Goal: Obtain resource: Download file/media

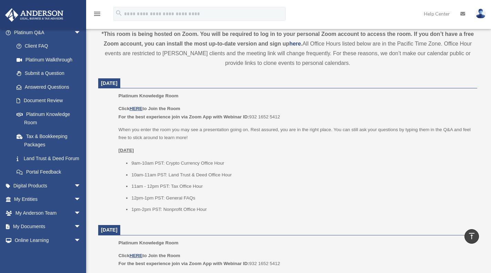
scroll to position [57, 0]
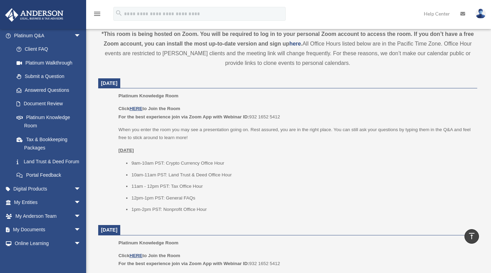
click at [38, 209] on link "My Entities arrow_drop_down" at bounding box center [48, 203] width 87 height 14
click at [74, 210] on span "arrow_drop_down" at bounding box center [81, 203] width 14 height 14
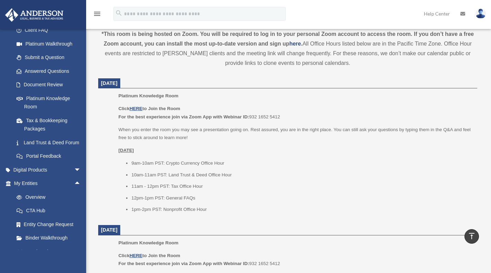
scroll to position [76, 0]
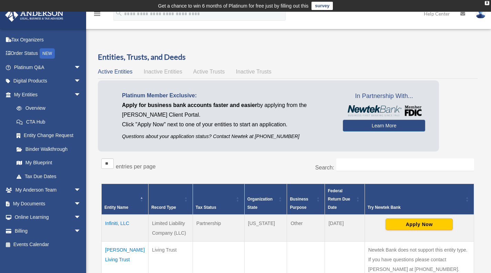
scroll to position [25, 0]
click at [54, 191] on link "My Anderson Team arrow_drop_down" at bounding box center [48, 190] width 87 height 14
click at [51, 163] on link "My Blueprint" at bounding box center [49, 163] width 78 height 14
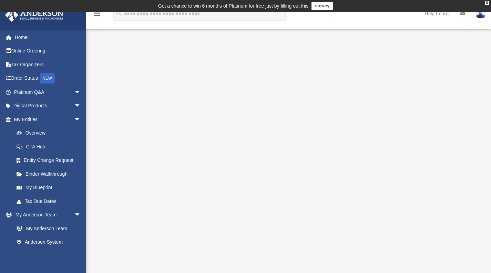
click at [488, 2] on div "X" at bounding box center [487, 3] width 4 height 4
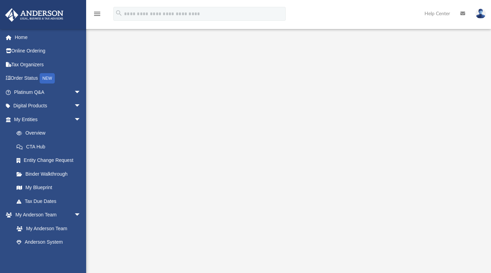
click at [40, 68] on link "Tax Organizers" at bounding box center [48, 65] width 87 height 14
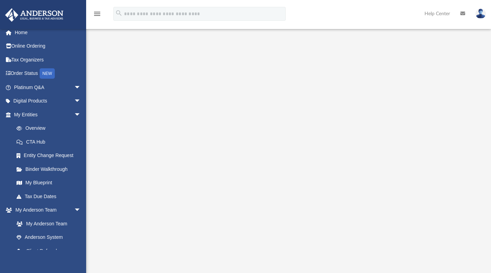
click at [40, 48] on link "Online Ordering" at bounding box center [48, 46] width 87 height 14
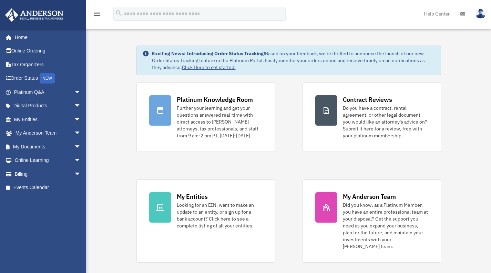
click at [30, 116] on link "My Entities arrow_drop_down" at bounding box center [48, 119] width 87 height 14
click at [66, 120] on link "My Entities arrow_drop_down" at bounding box center [48, 119] width 87 height 14
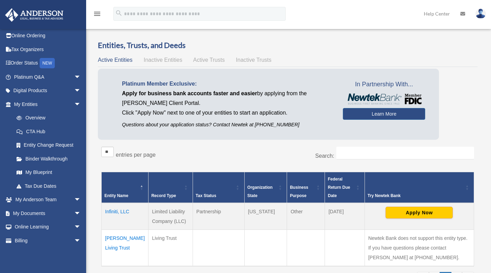
scroll to position [28, 0]
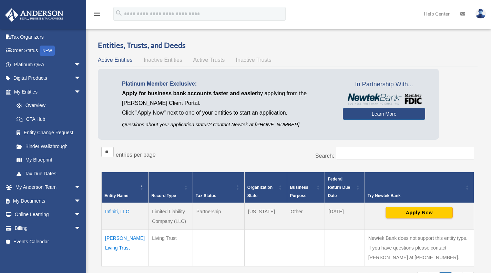
click at [74, 186] on span "arrow_drop_down" at bounding box center [81, 187] width 14 height 14
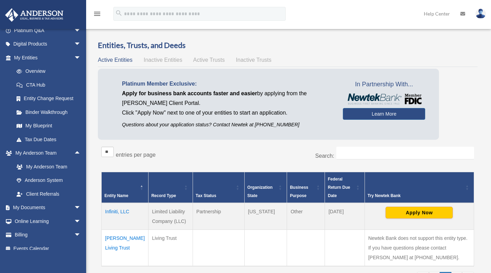
scroll to position [66, 0]
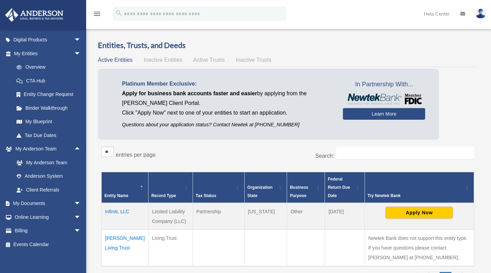
click at [74, 202] on span "arrow_drop_down" at bounding box center [81, 204] width 14 height 14
click at [31, 219] on link "Box" at bounding box center [51, 217] width 82 height 14
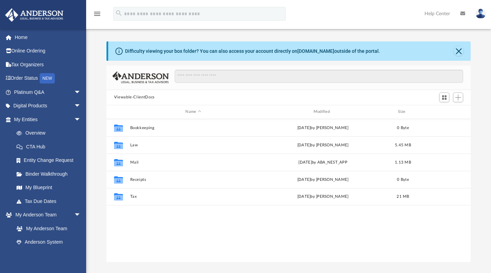
scroll to position [151, 359]
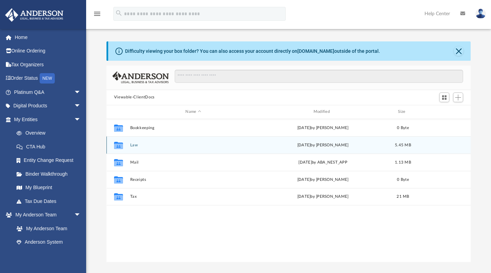
click at [125, 145] on div "Collaborated Folder" at bounding box center [118, 144] width 17 height 11
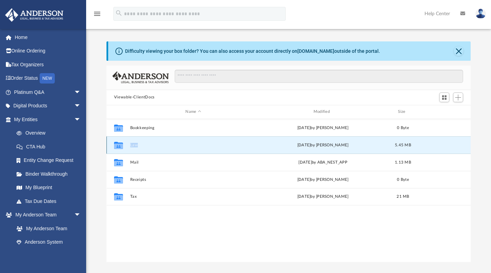
click at [125, 145] on div "Collaborated Folder" at bounding box center [118, 144] width 17 height 11
click at [120, 145] on icon "grid" at bounding box center [118, 146] width 9 height 6
click at [327, 146] on div "Wed Sep 17 2025 by Lucianne Castillo" at bounding box center [323, 145] width 127 height 6
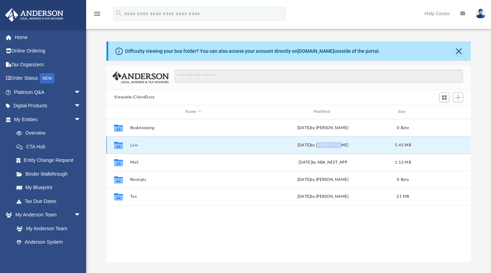
click at [327, 146] on div "Wed Sep 17 2025 by Lucianne Castillo" at bounding box center [323, 145] width 127 height 6
click at [145, 142] on button "Law" at bounding box center [193, 144] width 127 height 4
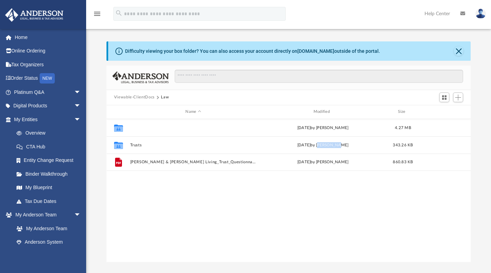
click at [151, 128] on button "Infiniti, LLC" at bounding box center [193, 127] width 127 height 4
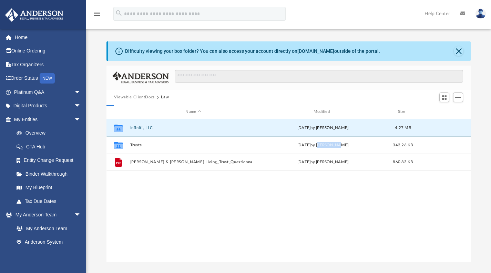
click at [151, 128] on button "Infiniti, LLC" at bounding box center [193, 127] width 127 height 4
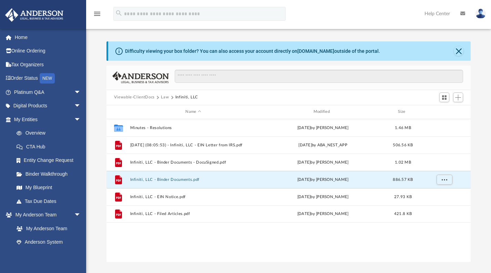
click at [157, 178] on button "Infiniti, LLC - Binder Documents.pdf" at bounding box center [193, 179] width 127 height 4
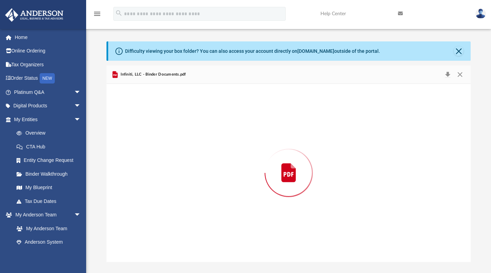
click at [157, 178] on div "Preview" at bounding box center [289, 173] width 365 height 178
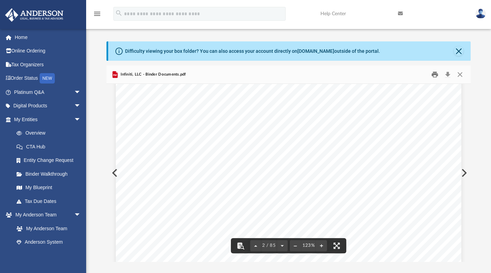
click at [436, 78] on button "Print" at bounding box center [435, 74] width 14 height 11
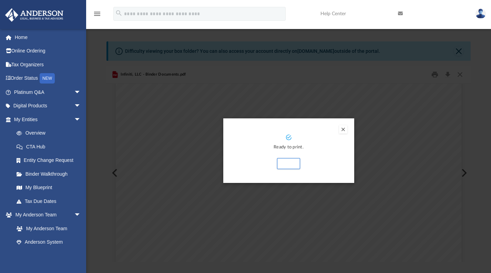
click at [343, 129] on button "Preview" at bounding box center [343, 129] width 8 height 8
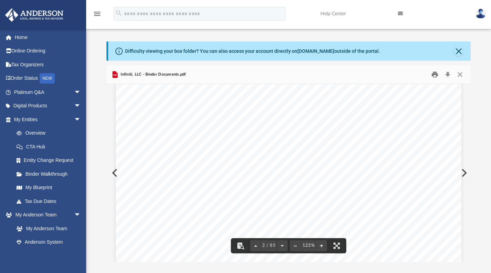
click at [438, 76] on button "Print" at bounding box center [435, 74] width 14 height 11
